Goal: Task Accomplishment & Management: Use online tool/utility

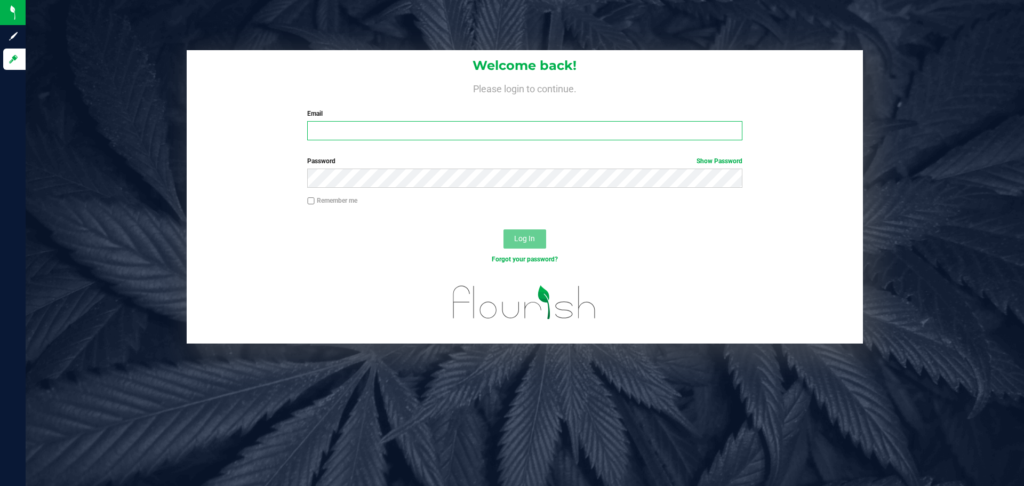
click at [407, 139] on input "Email" at bounding box center [524, 130] width 435 height 19
type input "[EMAIL_ADDRESS][DOMAIN_NAME]"
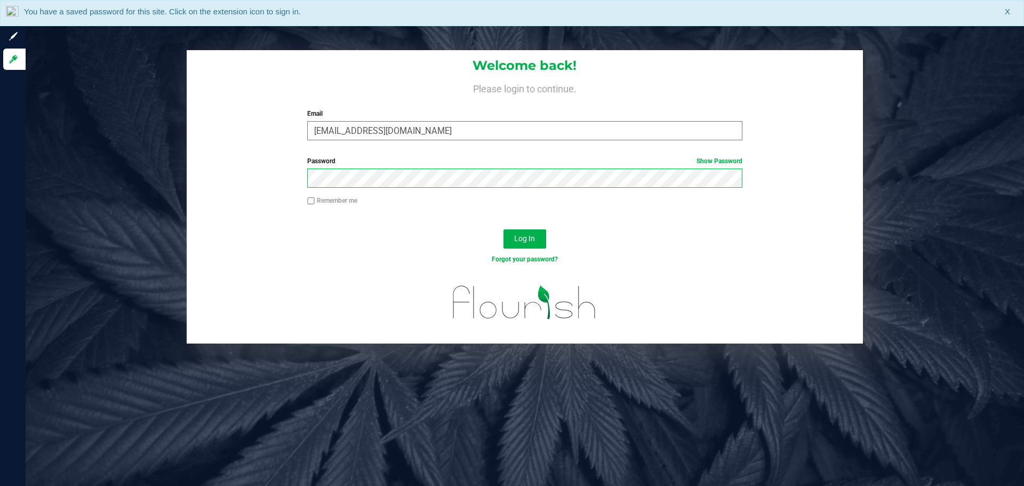
click at [504, 229] on button "Log In" at bounding box center [525, 238] width 43 height 19
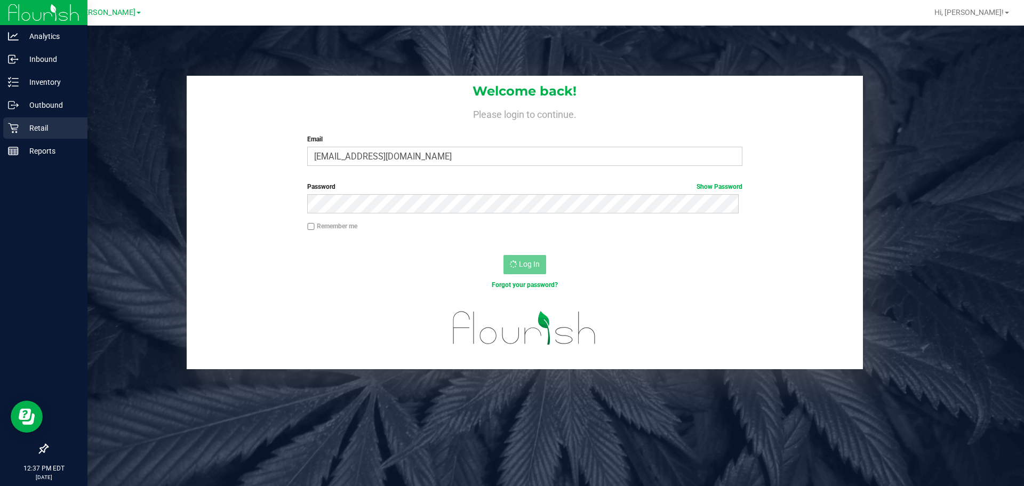
click at [24, 120] on div "Retail" at bounding box center [45, 127] width 84 height 21
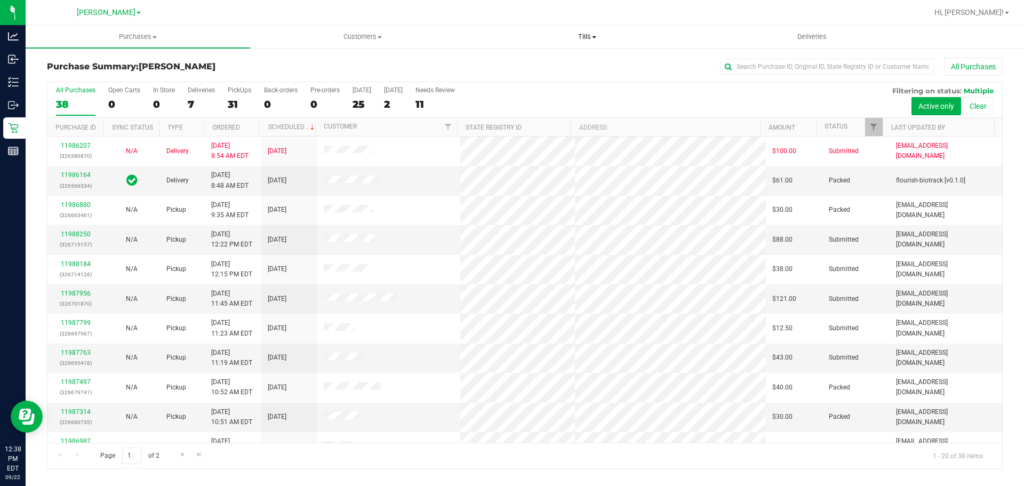
drag, startPoint x: 587, startPoint y: 30, endPoint x: 584, endPoint y: 37, distance: 7.6
click at [587, 30] on uib-tab-heading "Tills Manage tills Reconcile e-payments" at bounding box center [587, 36] width 224 height 21
click at [523, 68] on span "Manage tills" at bounding box center [511, 64] width 72 height 9
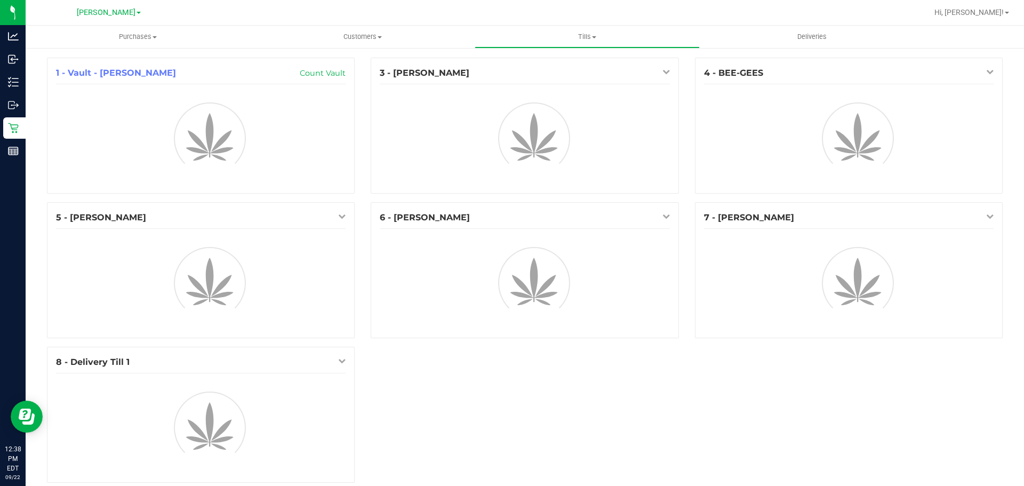
drag, startPoint x: 1015, startPoint y: 272, endPoint x: 1024, endPoint y: 309, distance: 38.3
click at [1024, 309] on div "Purchases Summary of purchases Fulfillment All purchases Customers All customer…" at bounding box center [525, 256] width 999 height 460
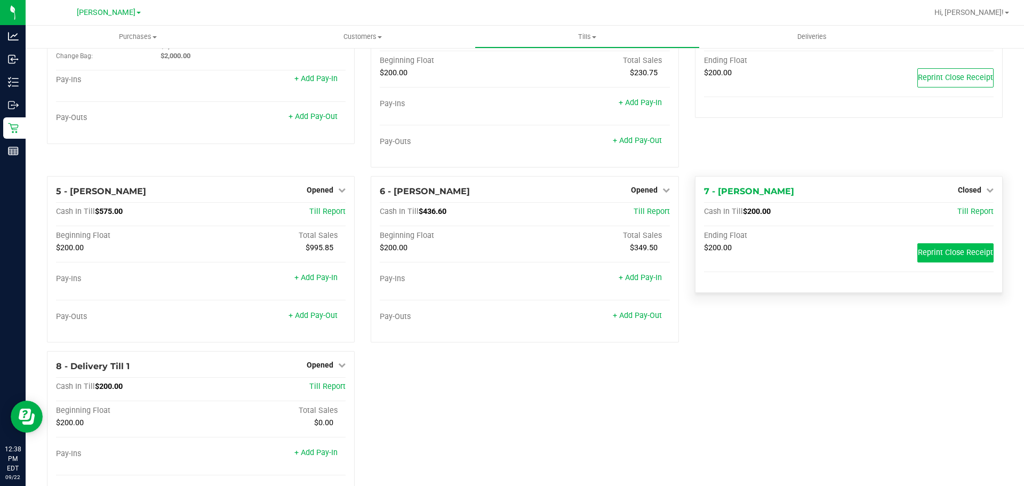
scroll to position [59, 0]
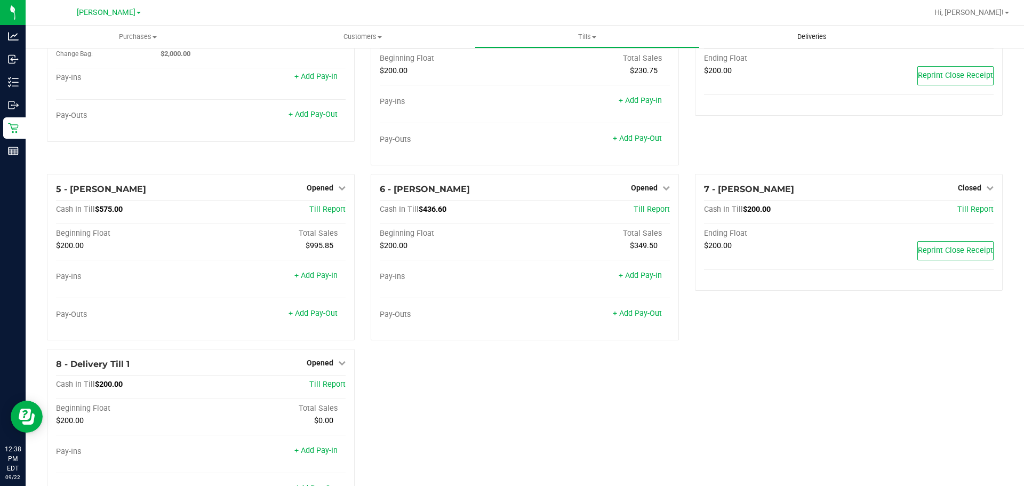
click at [811, 32] on span "Deliveries" at bounding box center [812, 37] width 58 height 10
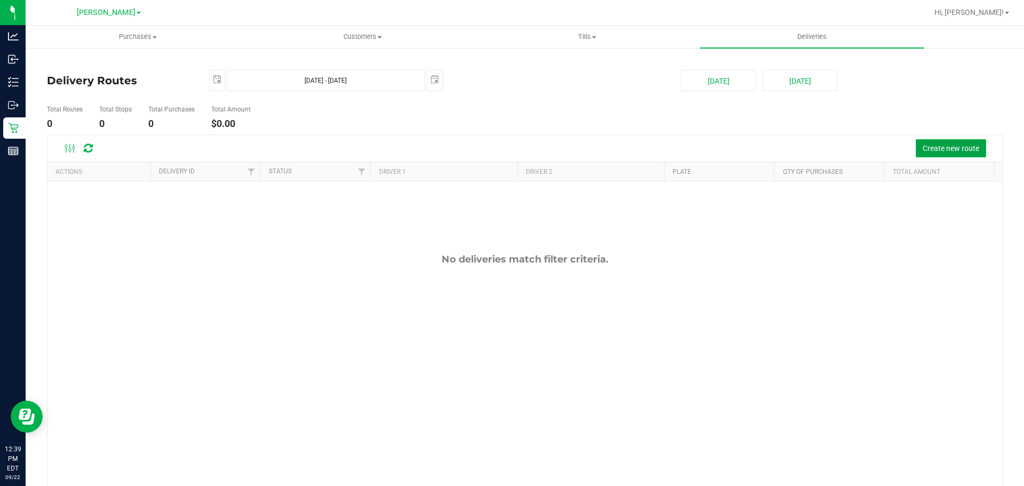
click at [940, 152] on span "Create new route" at bounding box center [951, 148] width 57 height 9
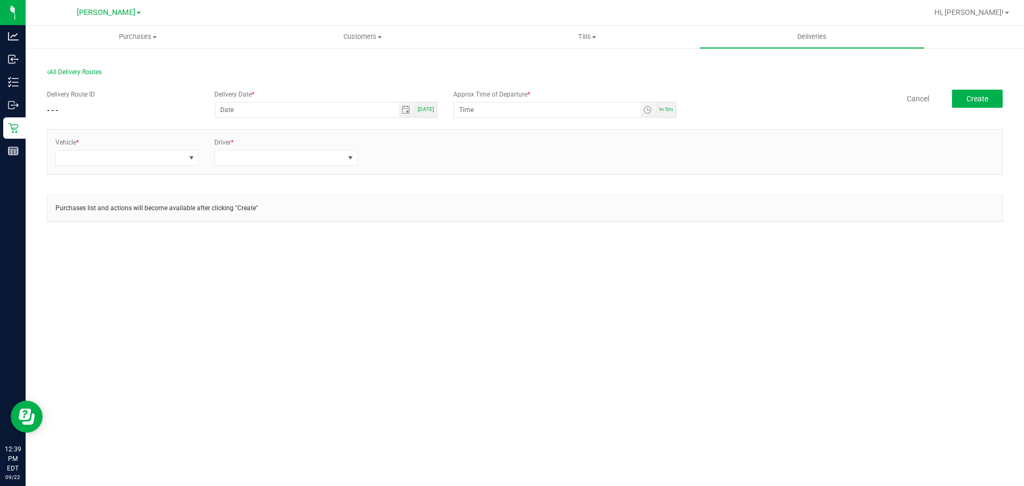
click at [428, 110] on span "Today" at bounding box center [426, 109] width 17 height 6
type input "[DATE]"
click at [676, 110] on div "Approx Time of Departure * 12:00 AM In 5m" at bounding box center [565, 104] width 239 height 28
click at [670, 111] on span "In 5m" at bounding box center [667, 109] width 14 height 6
type input "12:44 PM"
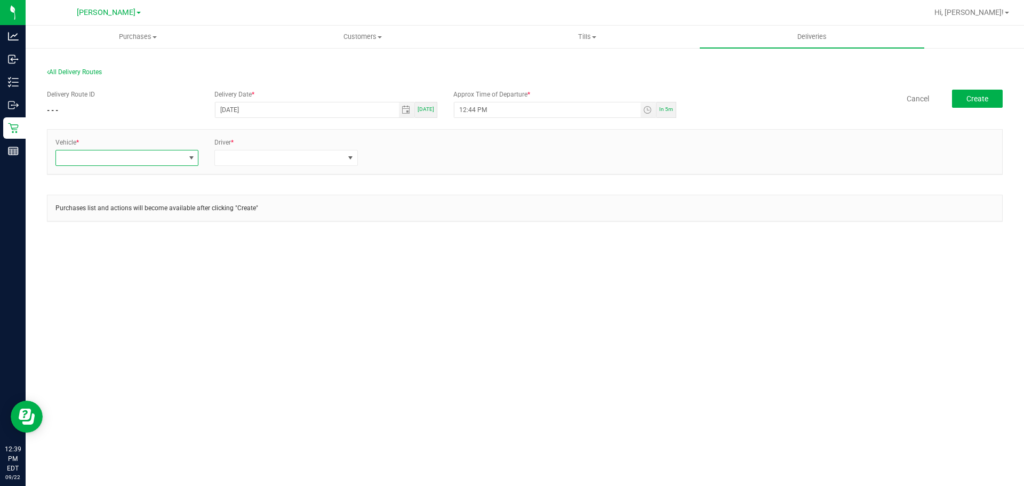
click at [176, 161] on span at bounding box center [120, 157] width 129 height 15
type input "19"
click at [121, 205] on li "FL-ESCAPE-19" at bounding box center [127, 204] width 142 height 18
click at [249, 154] on span at bounding box center [279, 157] width 129 height 15
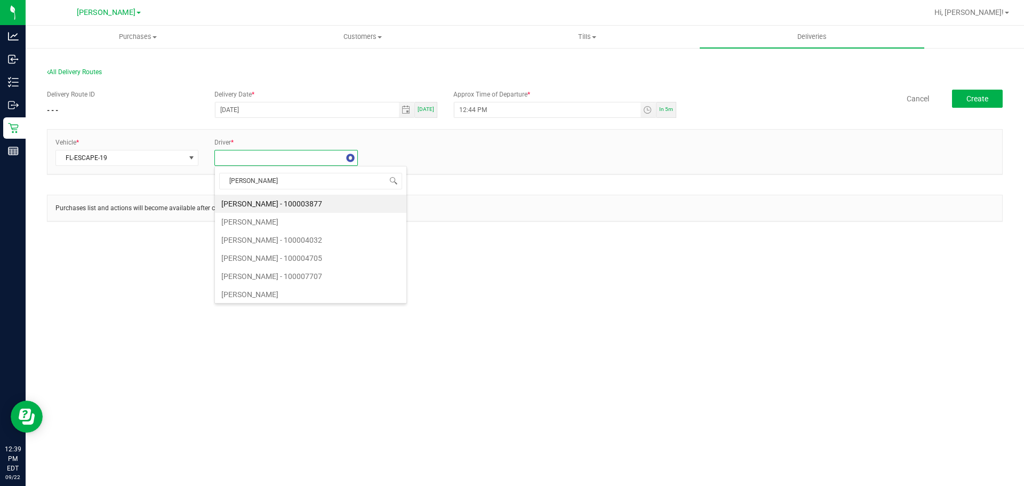
type input "coyl"
click at [267, 209] on li "Andrew Coyle - 100007707" at bounding box center [286, 204] width 142 height 18
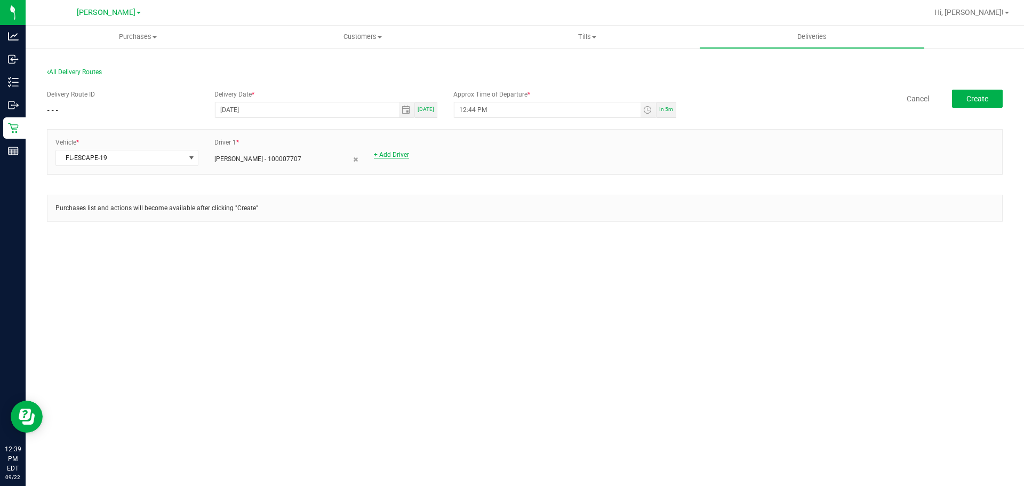
click at [392, 155] on link "+ Add Driver" at bounding box center [391, 154] width 35 height 7
click at [402, 163] on span at bounding box center [439, 157] width 129 height 15
type input "sky"
click at [455, 206] on li "Skye Miller - 100007046" at bounding box center [446, 204] width 142 height 18
click at [973, 102] on span "Create" at bounding box center [978, 98] width 22 height 9
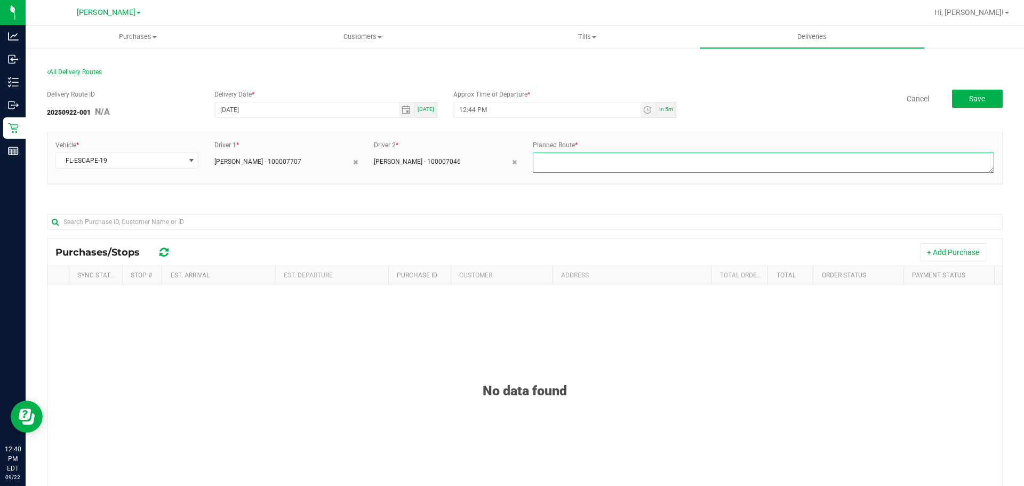
click at [561, 169] on textarea at bounding box center [764, 163] width 462 height 20
type textarea "1-4"
click at [574, 182] on div "Vehicle * FL-ESCAPE-19 Driver 1 * Andrew Coyle - 100007707 Driver 2 * Skye Mill…" at bounding box center [524, 157] width 955 height 51
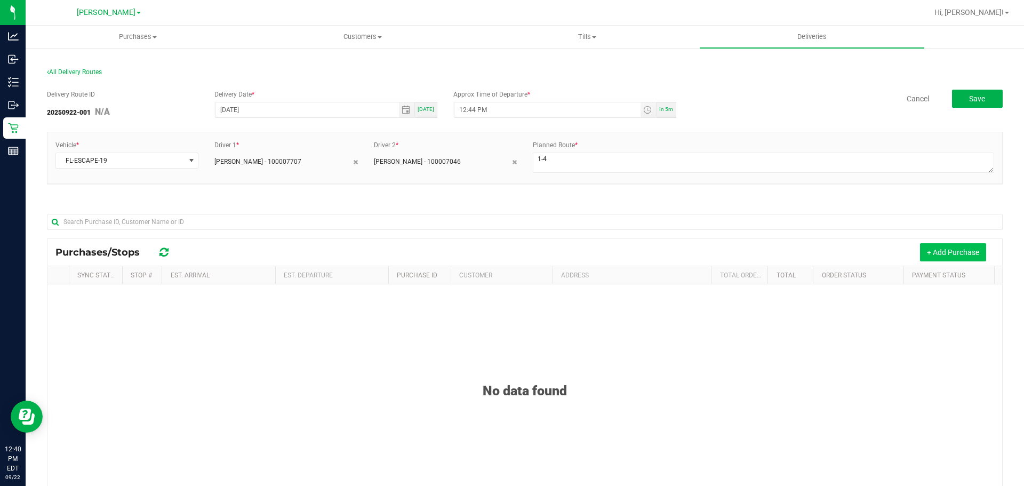
click at [928, 249] on button "+ Add Purchase" at bounding box center [953, 252] width 66 height 18
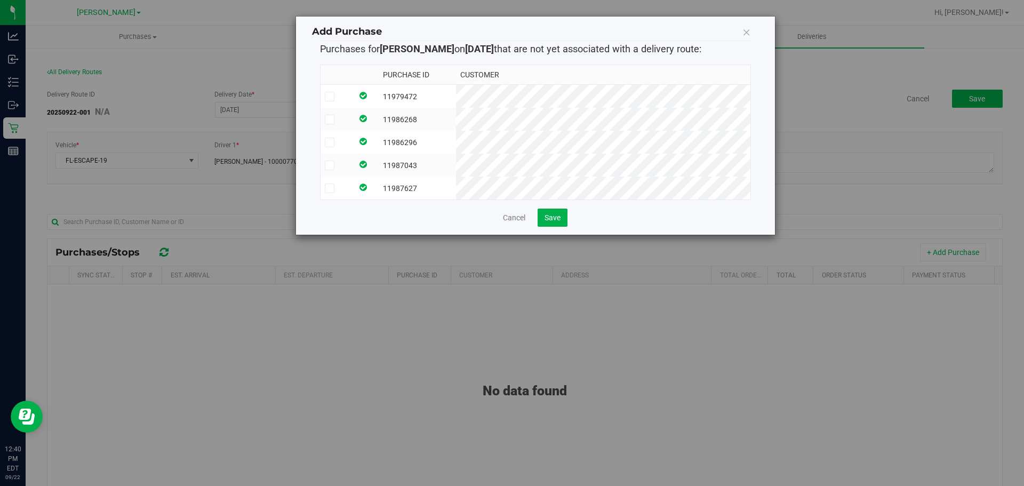
click at [379, 96] on td at bounding box center [366, 96] width 26 height 23
click at [379, 111] on td at bounding box center [366, 119] width 26 height 23
click at [379, 126] on td at bounding box center [366, 119] width 26 height 23
click at [379, 131] on td at bounding box center [366, 142] width 26 height 23
click at [367, 114] on icon at bounding box center [363, 118] width 7 height 9
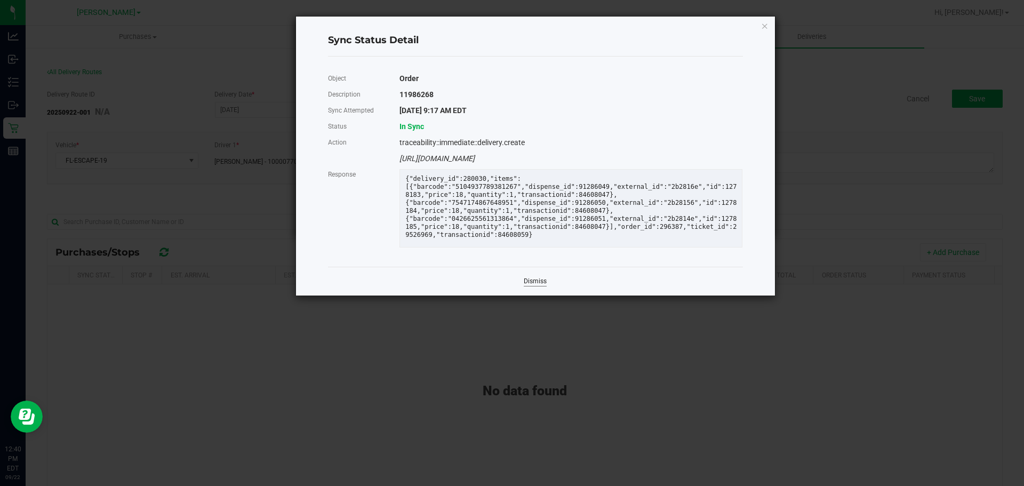
click at [533, 286] on link "Dismiss" at bounding box center [535, 281] width 23 height 9
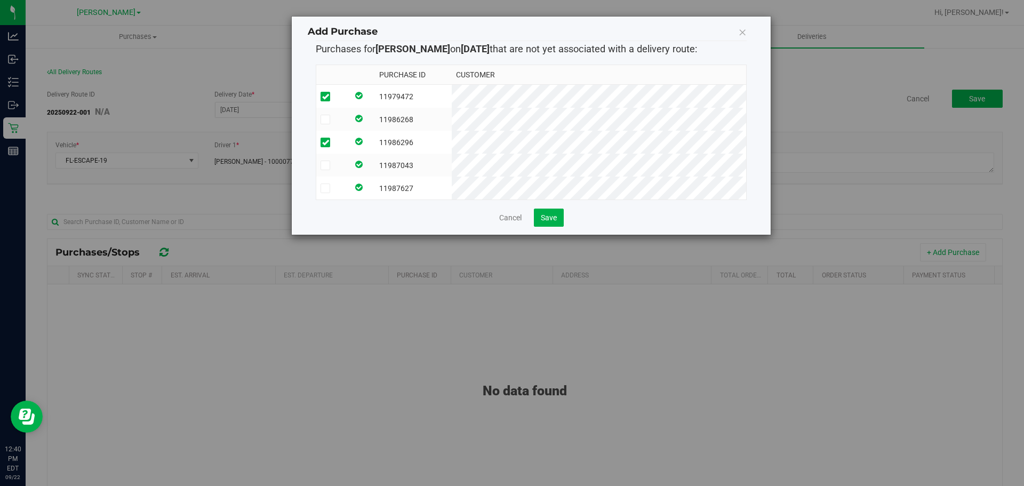
click at [418, 125] on td "11986268" at bounding box center [413, 119] width 77 height 23
click at [420, 140] on td "11986296" at bounding box center [413, 142] width 77 height 23
click at [426, 149] on td "11986296" at bounding box center [413, 142] width 77 height 23
click at [428, 160] on td "11987043" at bounding box center [413, 165] width 77 height 23
click at [434, 180] on td "11987627" at bounding box center [413, 188] width 77 height 23
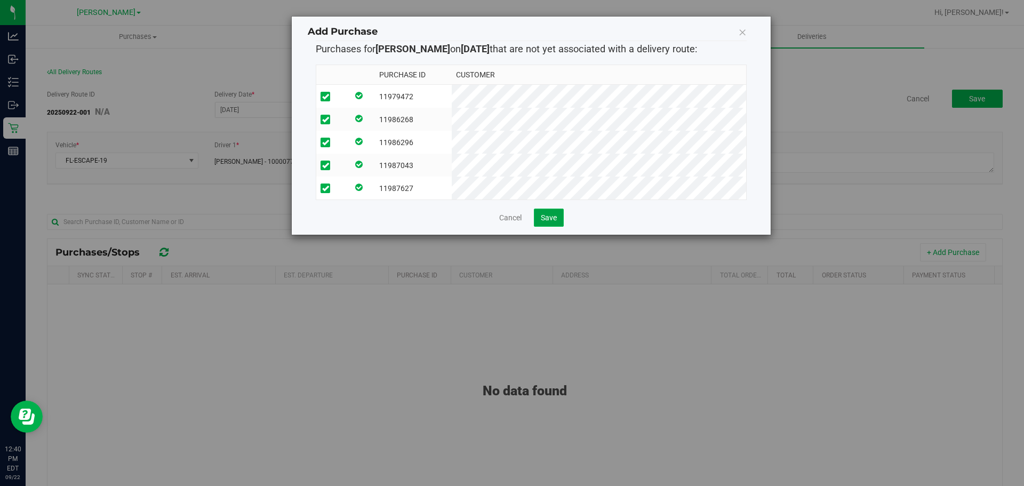
click at [554, 222] on span "Save" at bounding box center [549, 217] width 16 height 9
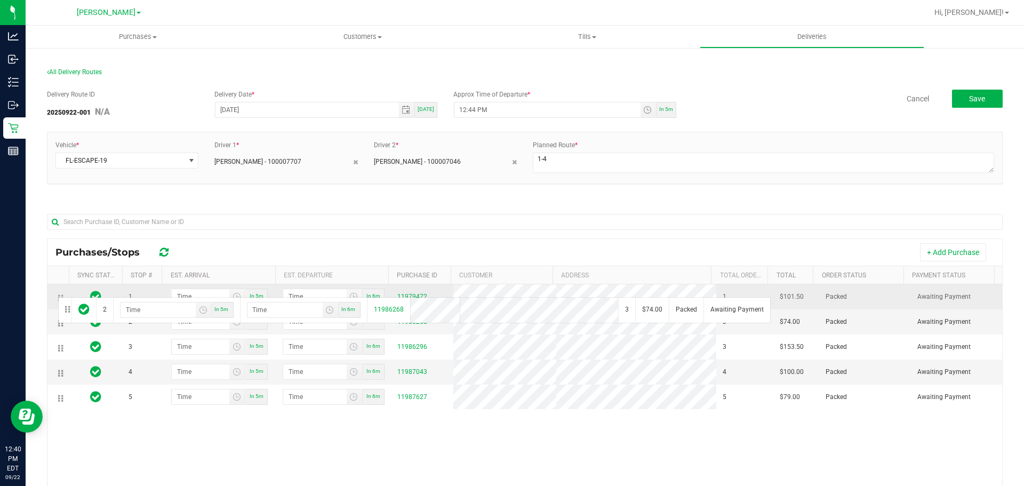
drag, startPoint x: 61, startPoint y: 325, endPoint x: 57, endPoint y: 296, distance: 29.7
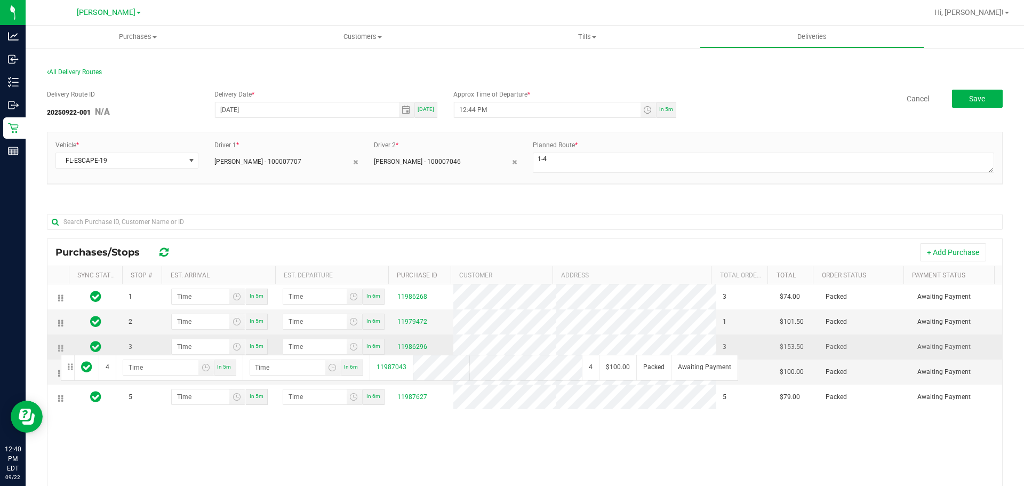
drag, startPoint x: 61, startPoint y: 375, endPoint x: 59, endPoint y: 354, distance: 20.9
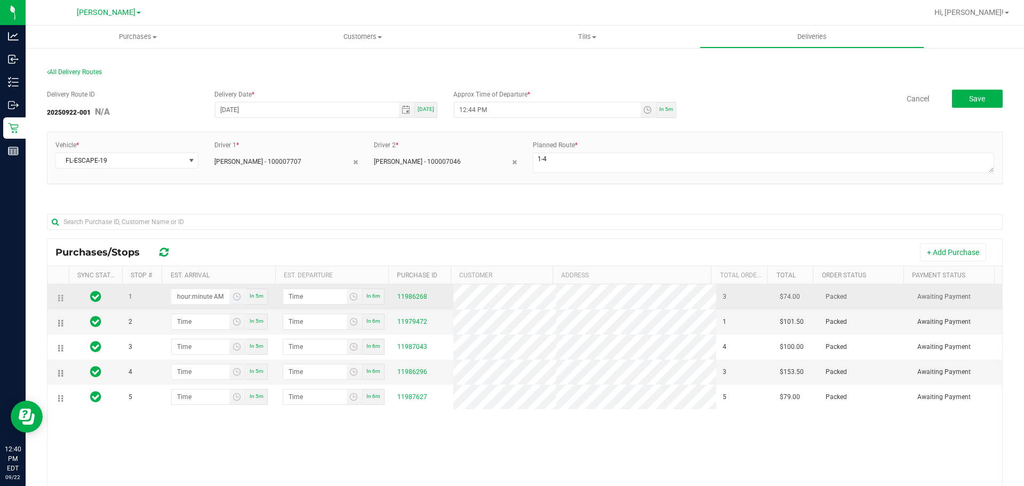
drag, startPoint x: 175, startPoint y: 301, endPoint x: 183, endPoint y: 301, distance: 8.0
click at [175, 301] on input "hour:minute AM" at bounding box center [201, 296] width 58 height 15
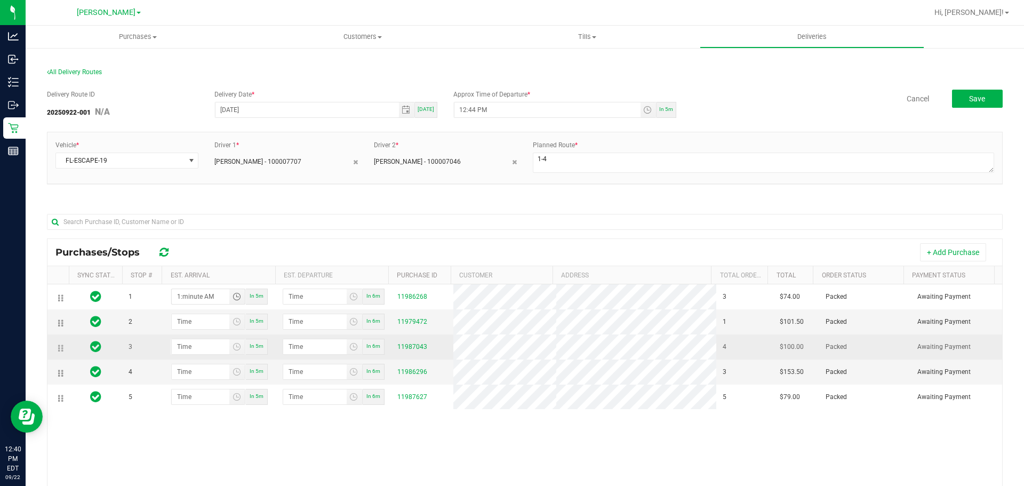
type input "1:03 AM"
type input "1:04 AM"
type input "1:30 AM"
type input "1:31 AM"
type input "1:30 PM"
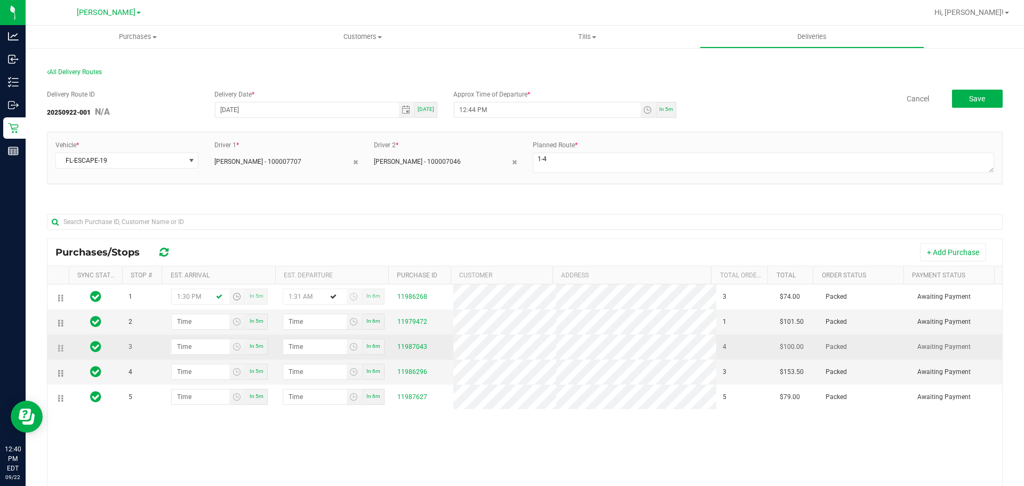
type input "1:31 PM"
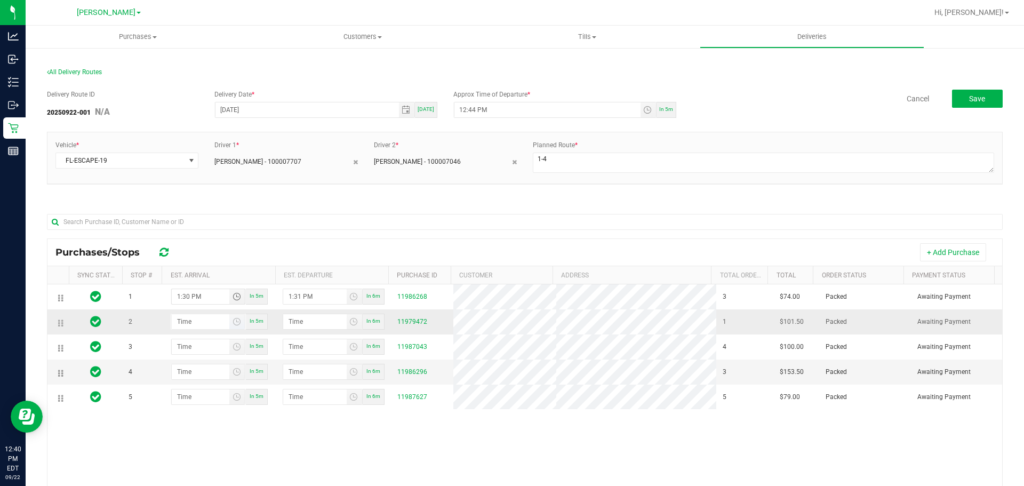
type input "1:30 PM"
click at [179, 323] on input "hour:minute AM" at bounding box center [201, 321] width 58 height 15
type input "2:00 AM"
type input "2:01 AM"
type input "2:00 PM"
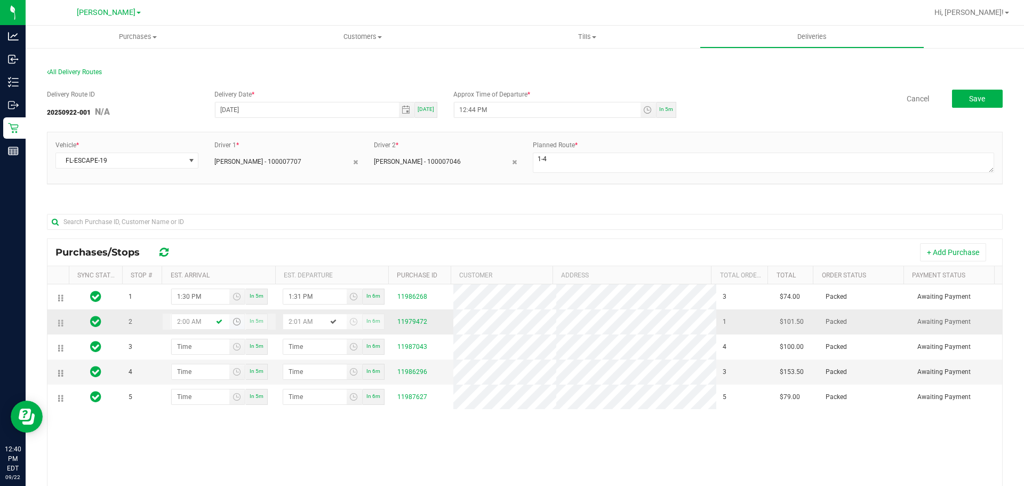
type input "2:01 PM"
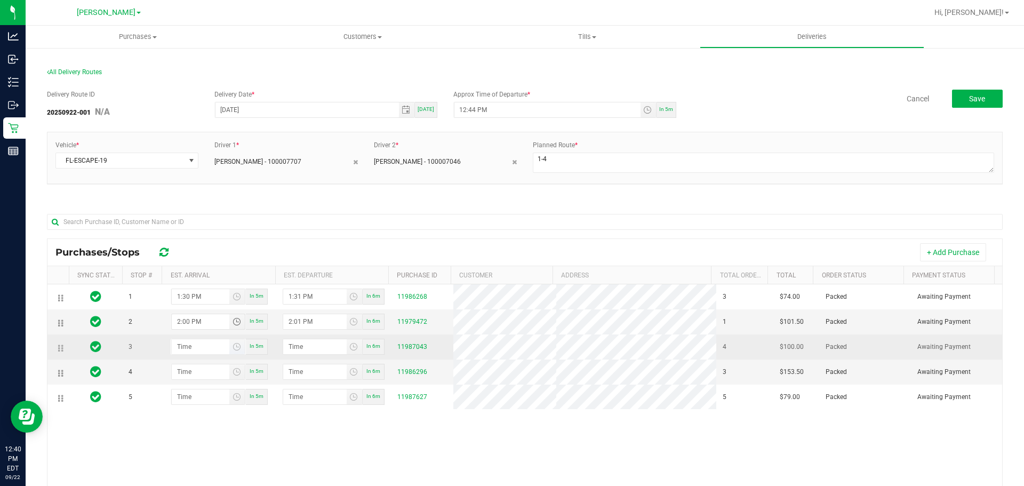
type input "2:00 PM"
click at [178, 350] on input "hour:minute AM" at bounding box center [201, 346] width 58 height 15
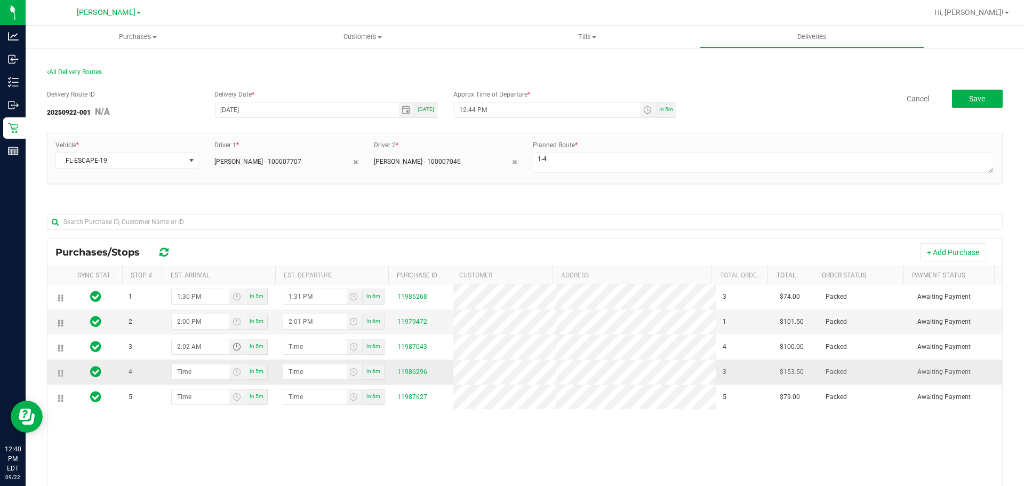
type input "2:23 AM"
type input "2:24 AM"
type input "2:30 AM"
type input "2:31 AM"
type input "2:30 PM"
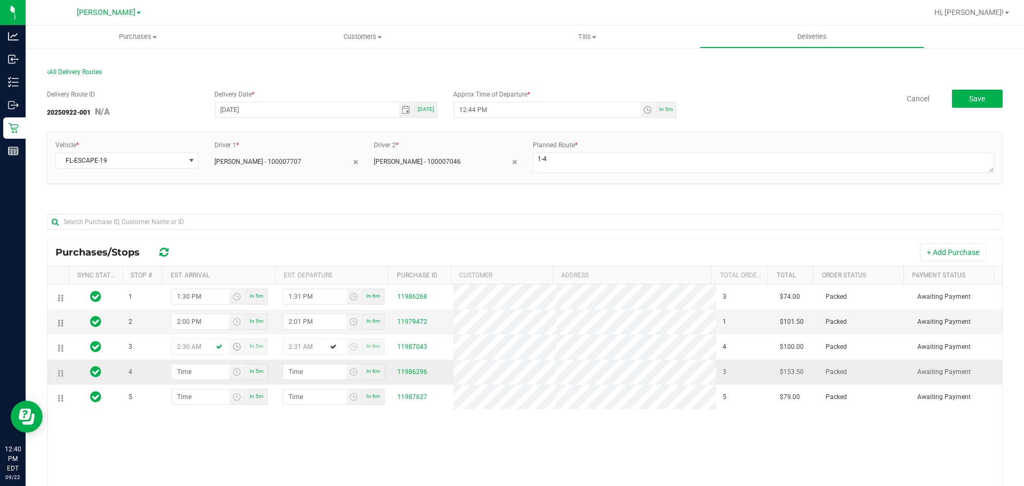
type input "2:31 PM"
type input "2:30 PM"
click at [177, 373] on input "hour:minute AM" at bounding box center [201, 371] width 58 height 15
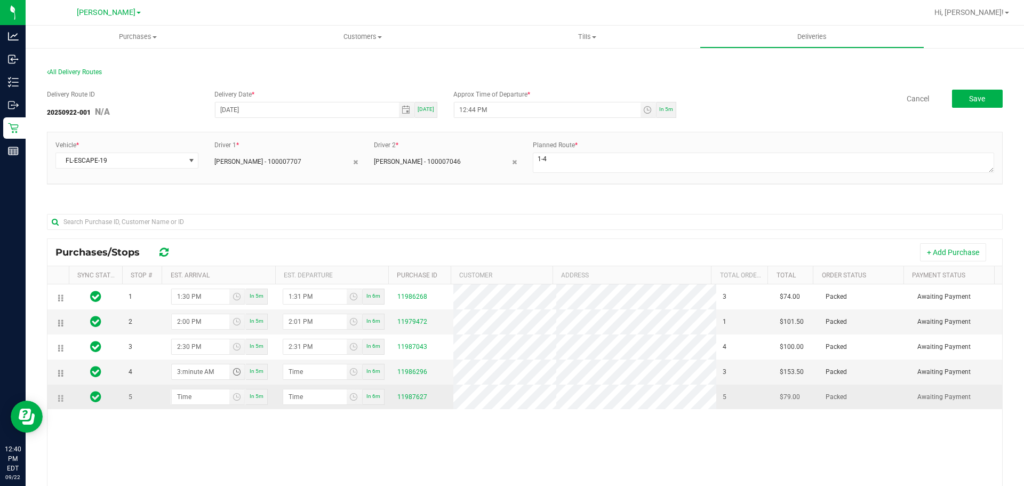
type input "3:00 AM"
type input "3:01 AM"
type input "3:00 PM"
type input "3:01 PM"
type input "3:00 PM"
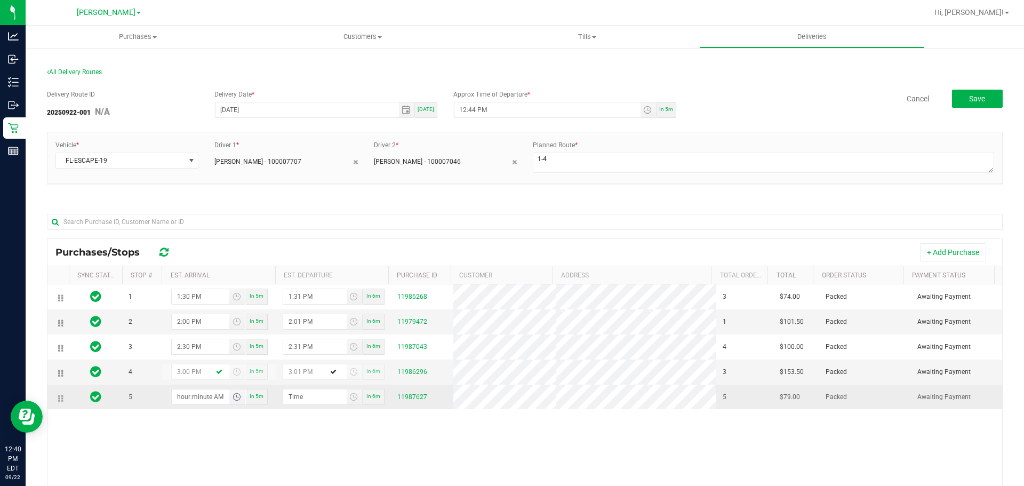
click at [173, 394] on input "hour:minute AM" at bounding box center [201, 397] width 58 height 15
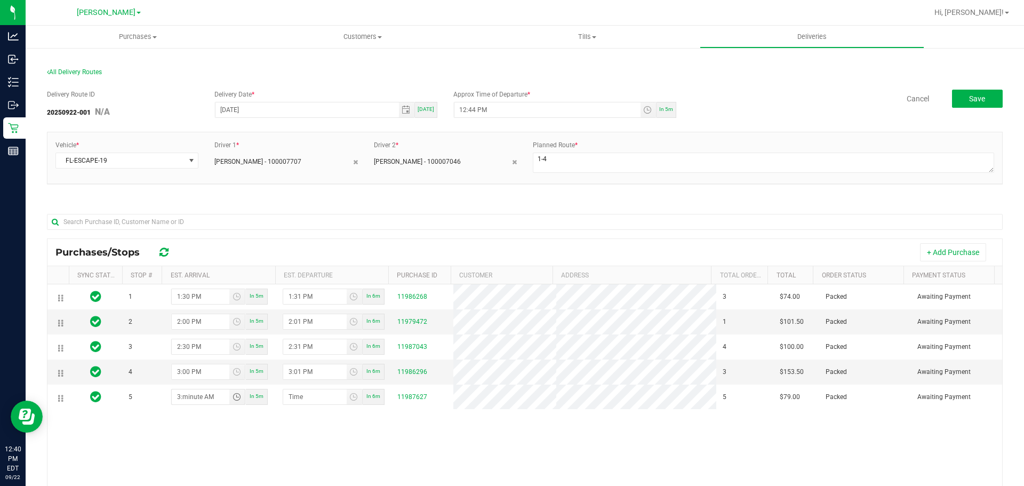
type input "3:03 AM"
type input "3:04 AM"
type input "3:30 AM"
type input "3:31 AM"
type input "3:30 PM"
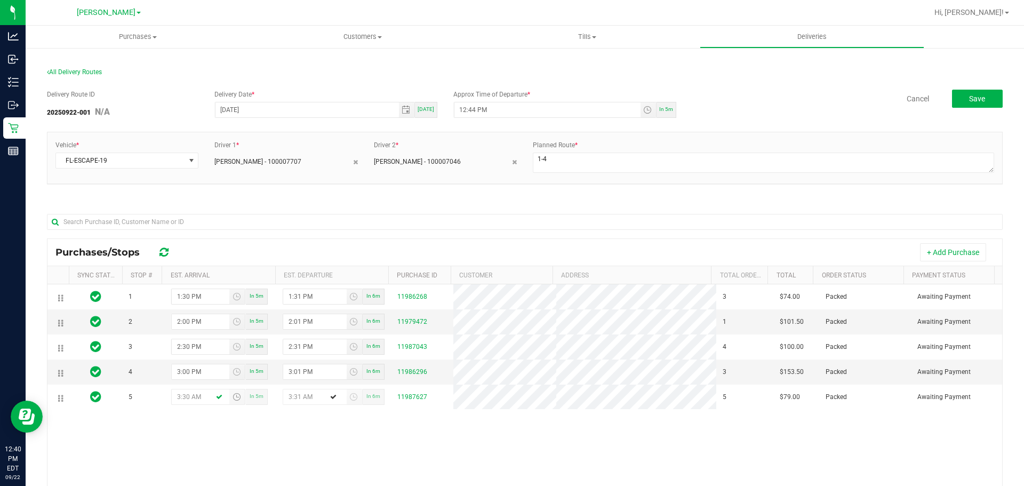
type input "3:31 PM"
type input "3:30 PM"
click at [390, 451] on div "1 1:30 PM In 5m 1:31 PM In 6m 11986268 3 $74.00 Packed Awaiting Payment 2 2:00 …" at bounding box center [524, 437] width 955 height 306
click at [970, 96] on span "Save" at bounding box center [978, 98] width 16 height 9
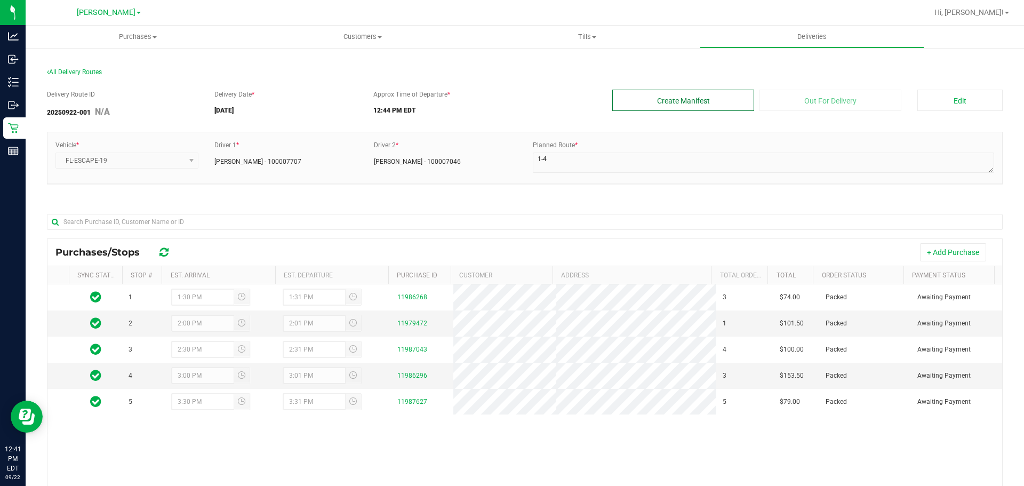
click at [681, 93] on button "Create Manifest" at bounding box center [684, 100] width 142 height 21
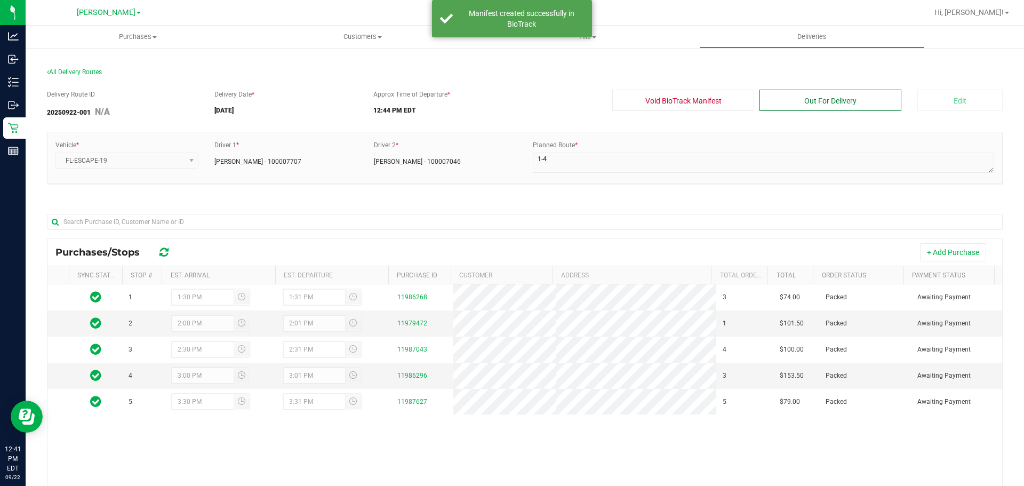
click at [871, 107] on button "Out For Delivery" at bounding box center [831, 100] width 142 height 21
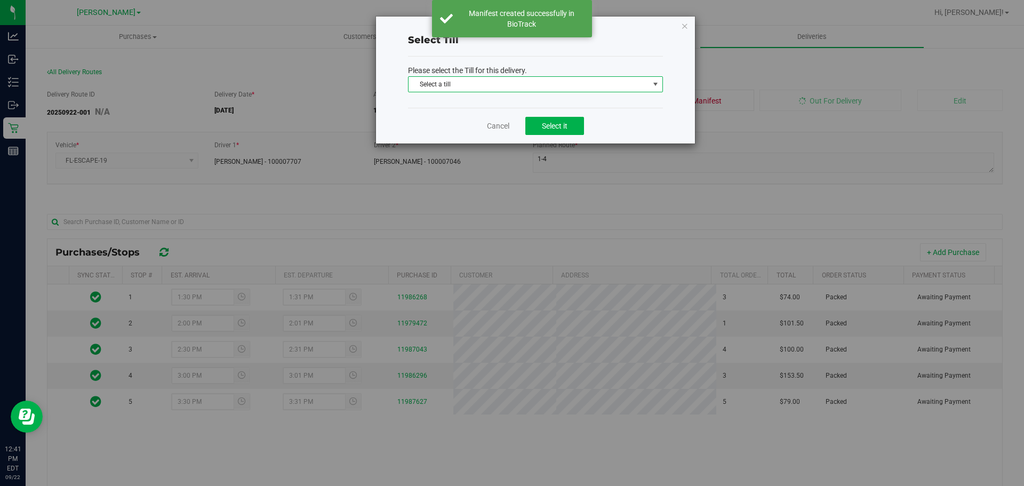
click at [526, 88] on span "Select a till" at bounding box center [529, 84] width 241 height 15
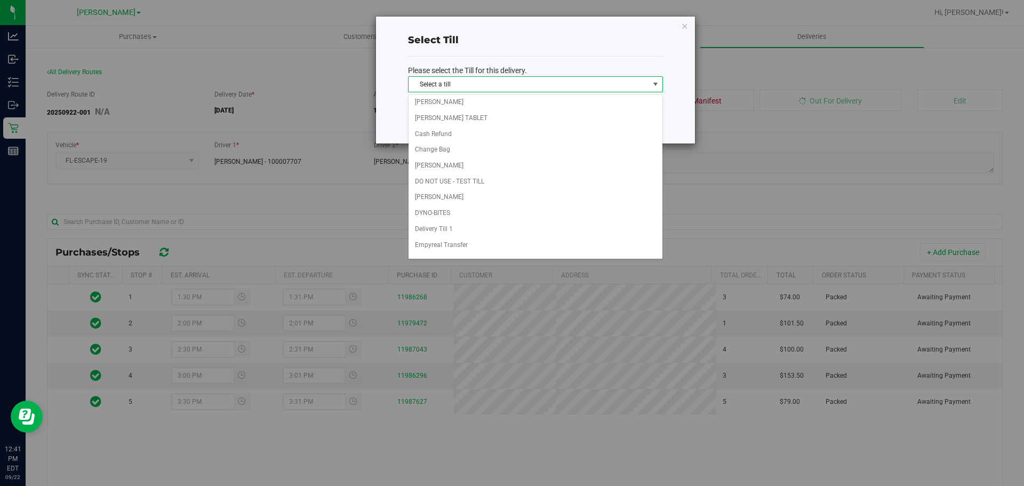
scroll to position [115, 0]
click at [484, 224] on li "Delivery Till 1" at bounding box center [536, 227] width 254 height 16
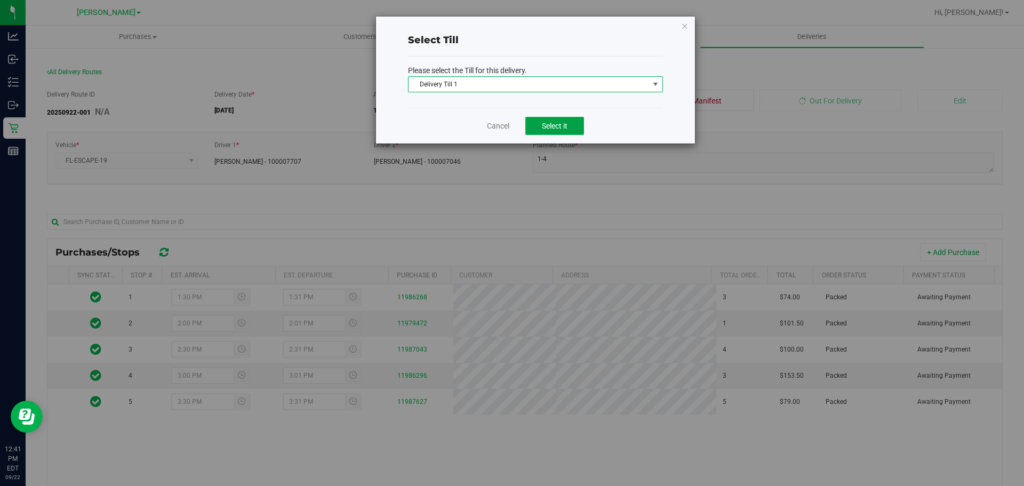
click at [543, 122] on span "Select it" at bounding box center [555, 126] width 26 height 9
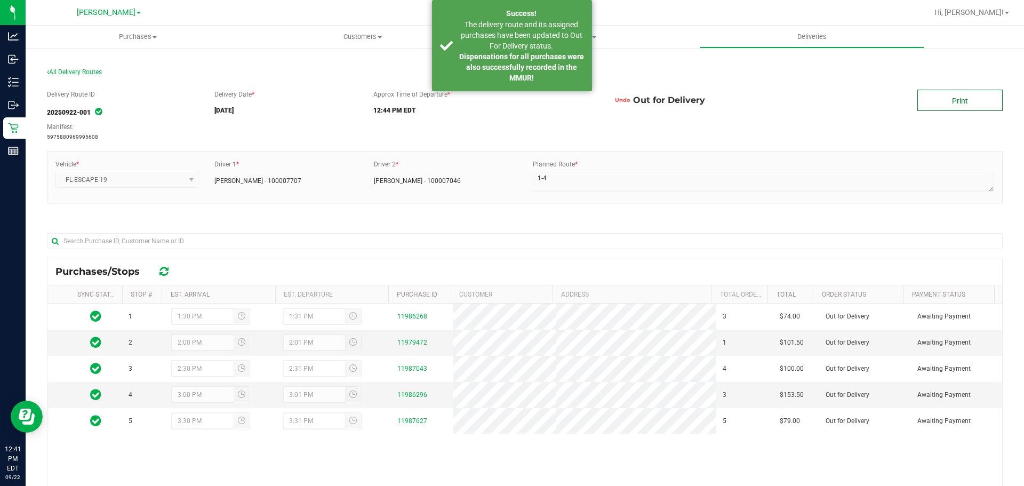
click at [982, 110] on link "Print" at bounding box center [960, 100] width 85 height 21
